Goal: Transaction & Acquisition: Purchase product/service

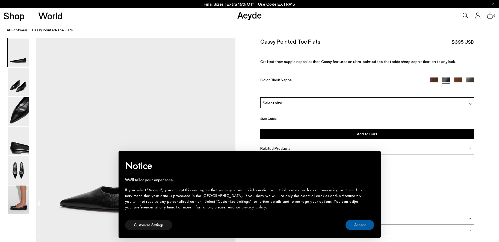
drag, startPoint x: 366, startPoint y: 225, endPoint x: 346, endPoint y: 221, distance: 20.4
click at [366, 225] on button "Accept" at bounding box center [359, 225] width 29 height 10
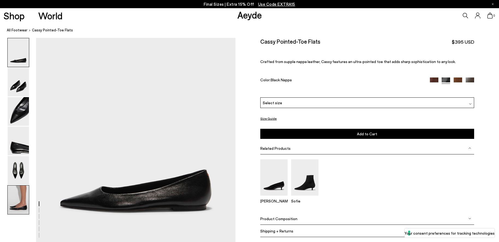
click at [24, 203] on img at bounding box center [18, 200] width 21 height 29
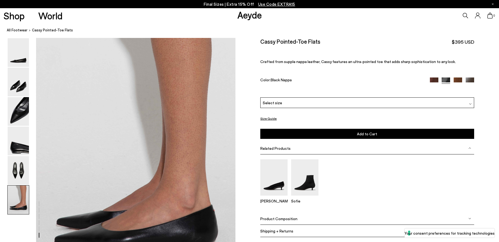
scroll to position [1309, 0]
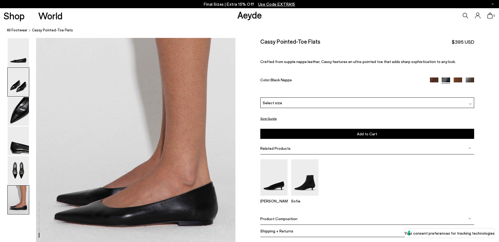
click at [23, 84] on img at bounding box center [18, 82] width 21 height 29
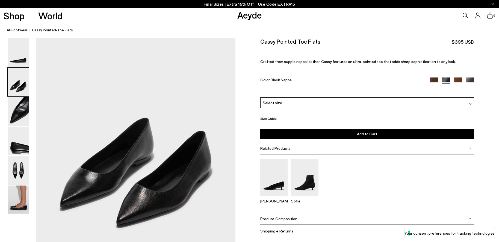
scroll to position [278, 0]
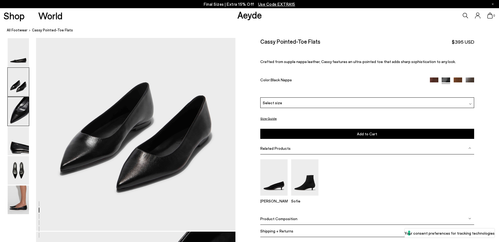
click at [22, 119] on img at bounding box center [18, 111] width 21 height 29
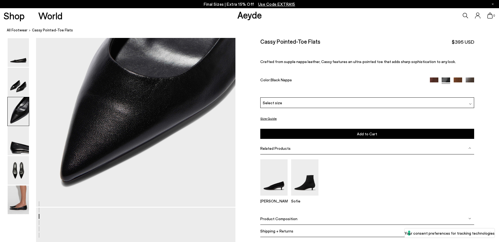
scroll to position [587, 0]
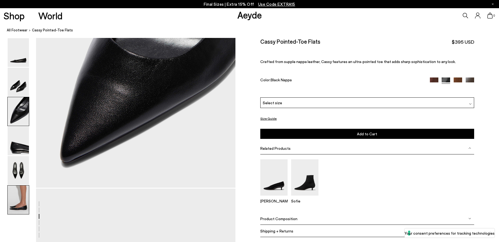
click at [19, 203] on img at bounding box center [18, 200] width 21 height 29
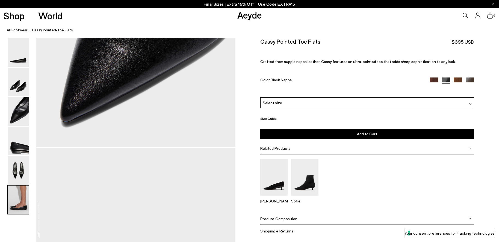
click at [19, 202] on img at bounding box center [18, 200] width 21 height 29
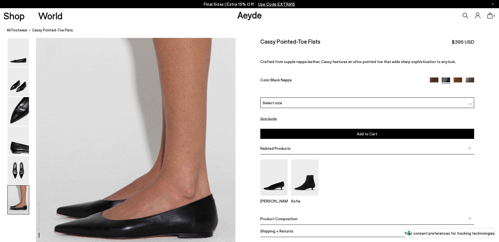
scroll to position [1309, 0]
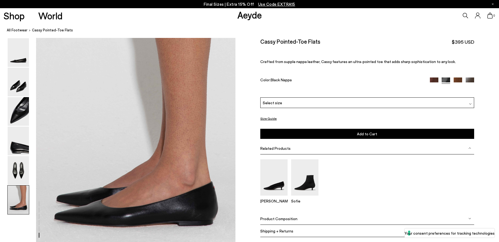
click at [298, 103] on div "Select size" at bounding box center [367, 103] width 214 height 11
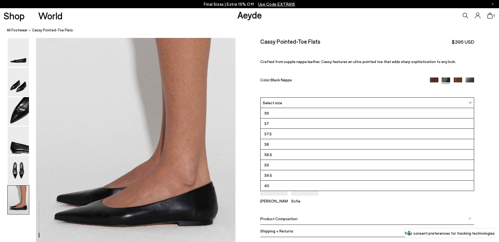
click at [287, 166] on li "39" at bounding box center [367, 165] width 213 height 10
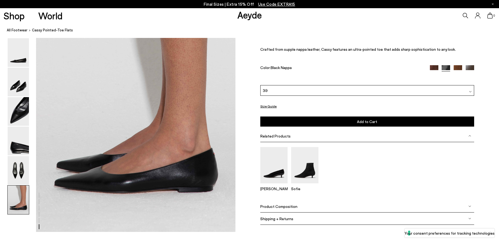
scroll to position [1311, 0]
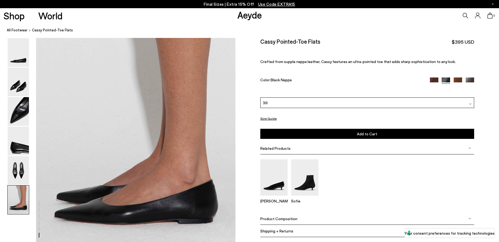
click at [318, 136] on button "Add to Cart Select a Size First" at bounding box center [367, 134] width 214 height 10
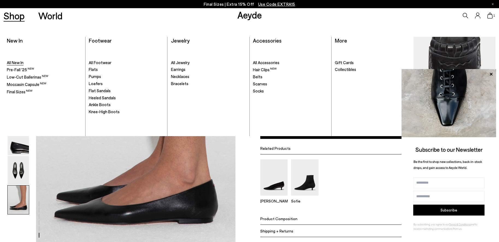
click at [13, 62] on span "All New In" at bounding box center [15, 62] width 17 height 5
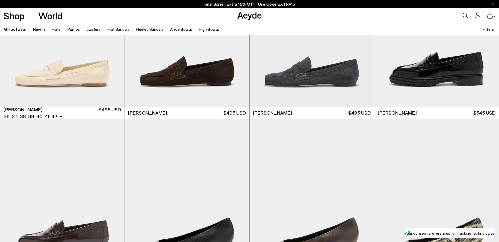
scroll to position [582, 0]
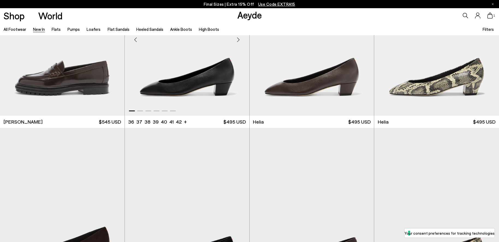
click at [186, 83] on img "1 / 6" at bounding box center [187, 37] width 125 height 156
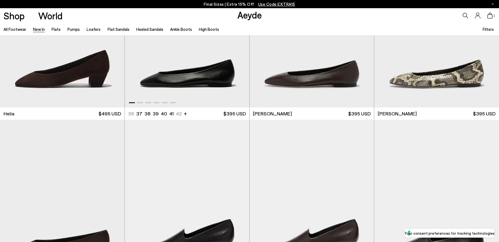
click at [223, 72] on img "1 / 6" at bounding box center [187, 29] width 125 height 156
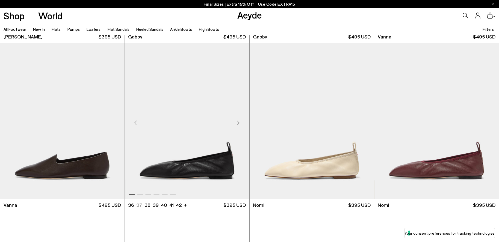
scroll to position [1013, 0]
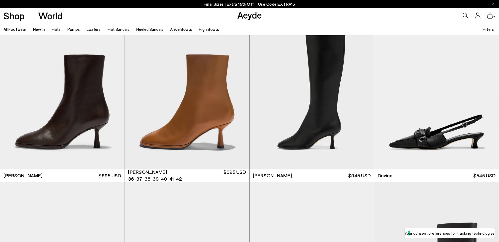
scroll to position [1888, 0]
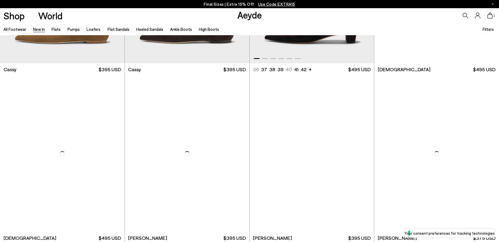
scroll to position [2861, 0]
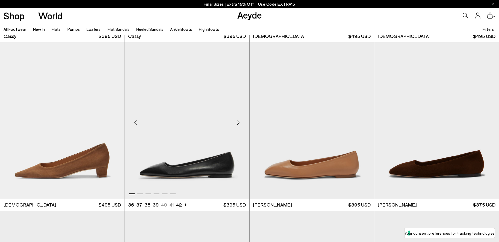
click at [206, 132] on img "1 / 6" at bounding box center [187, 120] width 125 height 156
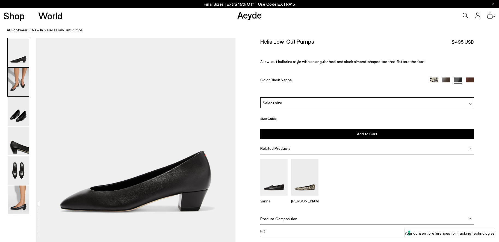
click at [21, 83] on img at bounding box center [18, 82] width 21 height 29
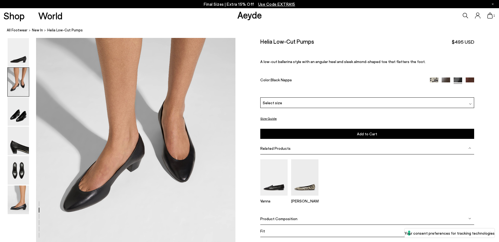
scroll to position [292, 0]
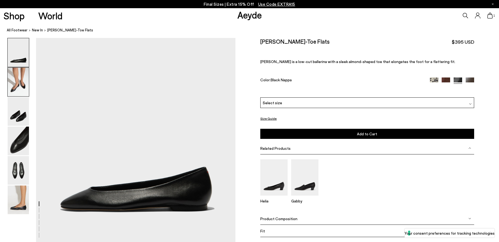
click at [10, 91] on img at bounding box center [18, 82] width 21 height 29
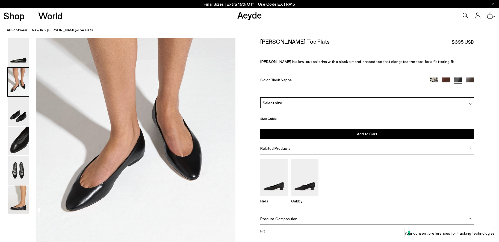
scroll to position [277, 0]
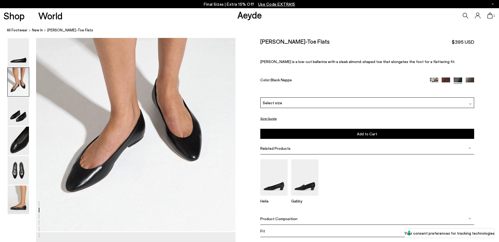
click at [305, 103] on div "Select size" at bounding box center [367, 103] width 214 height 11
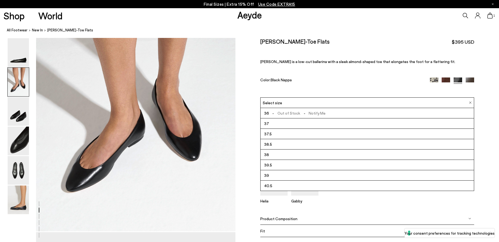
click at [284, 175] on li "39" at bounding box center [367, 175] width 213 height 10
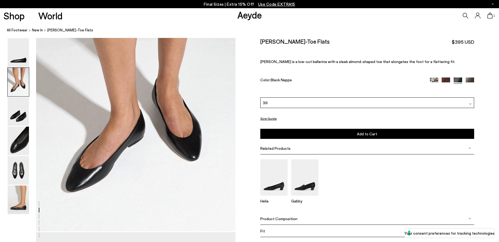
click at [297, 134] on button "Add to Cart Select a Size First" at bounding box center [367, 134] width 214 height 10
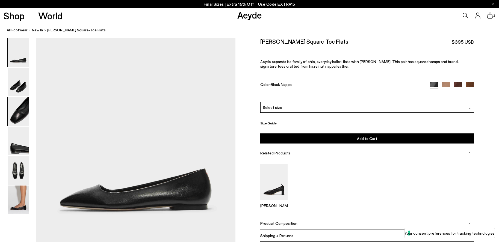
click at [20, 120] on img at bounding box center [18, 111] width 21 height 29
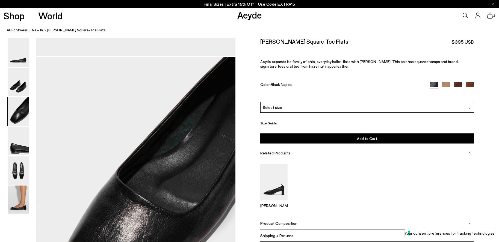
scroll to position [472, 0]
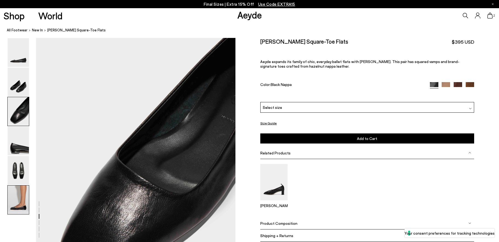
click at [17, 200] on img at bounding box center [18, 200] width 21 height 29
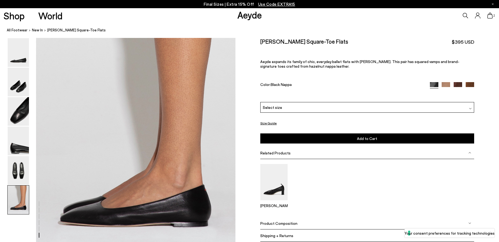
scroll to position [1309, 0]
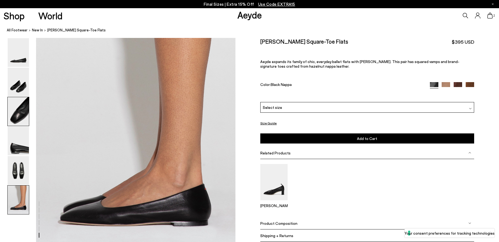
click at [17, 121] on img at bounding box center [18, 111] width 21 height 29
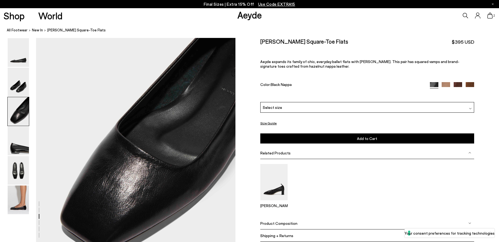
scroll to position [527, 0]
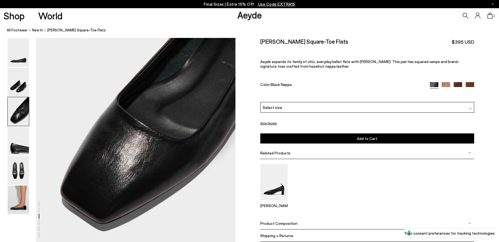
click at [466, 14] on icon at bounding box center [465, 15] width 5 height 5
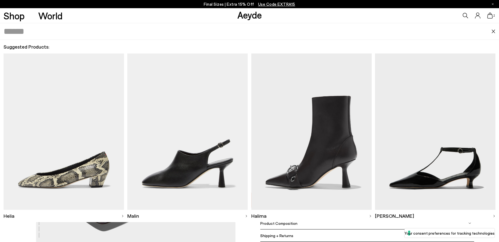
click at [270, 35] on input "text" at bounding box center [248, 31] width 488 height 16
type input "*****"
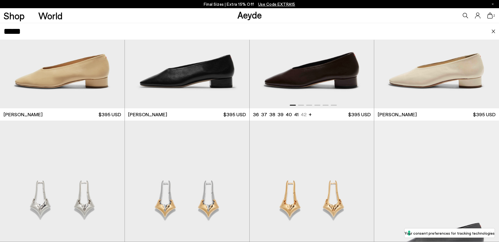
scroll to position [123, 0]
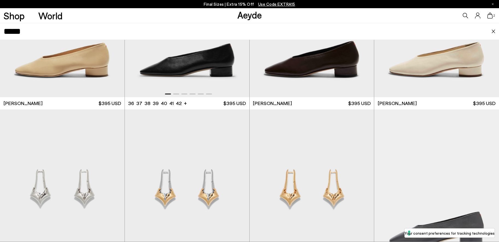
click at [182, 49] on img "1 / 6" at bounding box center [187, 19] width 125 height 156
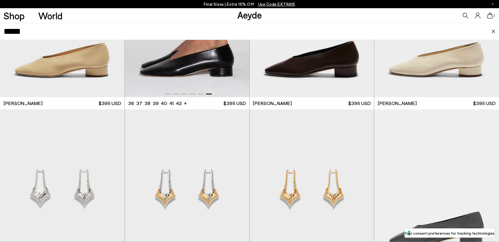
click at [182, 49] on img "6 / 6" at bounding box center [187, 19] width 125 height 156
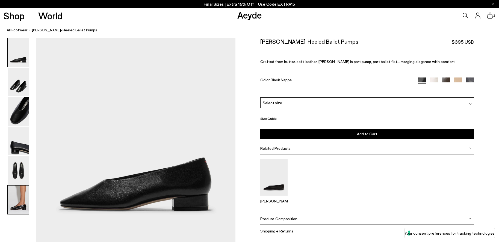
click at [20, 199] on img at bounding box center [18, 200] width 21 height 29
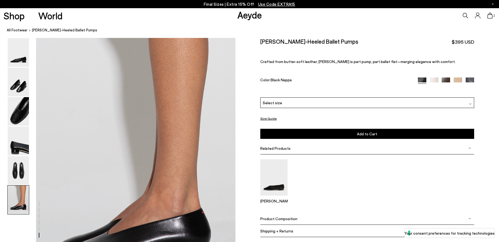
scroll to position [1309, 0]
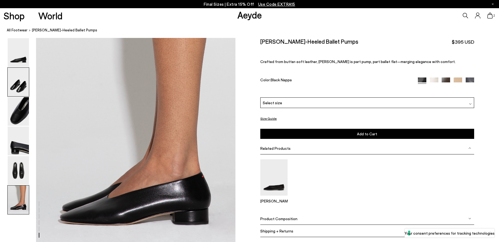
click at [20, 79] on img at bounding box center [18, 82] width 21 height 29
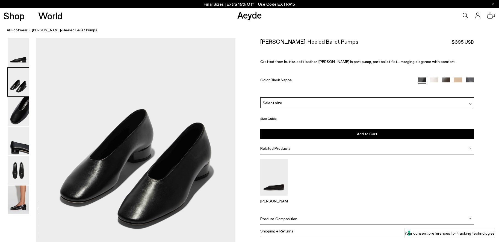
scroll to position [301, 0]
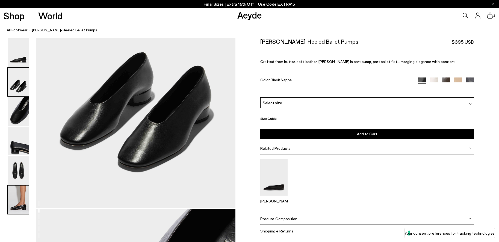
click at [23, 193] on img at bounding box center [18, 200] width 21 height 29
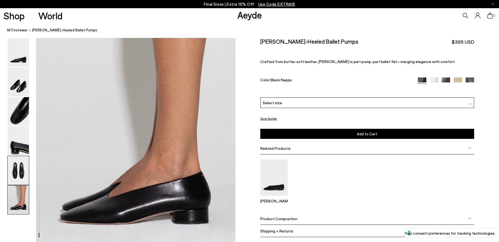
scroll to position [1310, 0]
click at [319, 100] on div "Select size" at bounding box center [367, 103] width 214 height 11
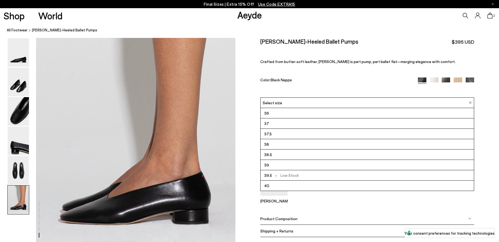
click at [306, 168] on li "39" at bounding box center [367, 165] width 213 height 10
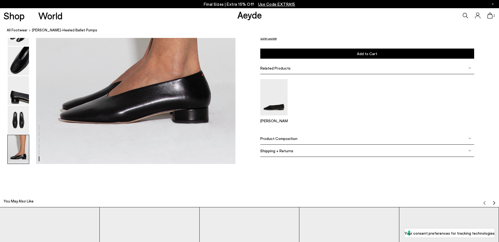
scroll to position [1404, 0]
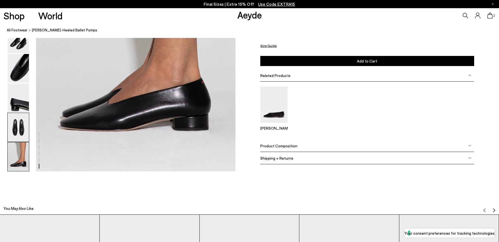
click at [15, 120] on img at bounding box center [18, 127] width 21 height 29
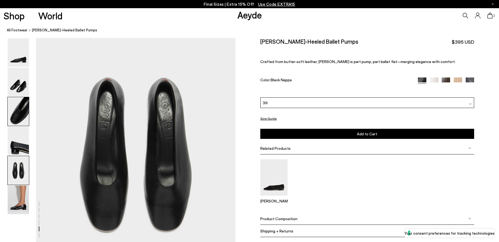
scroll to position [1005, 0]
